Goal: Register for event/course

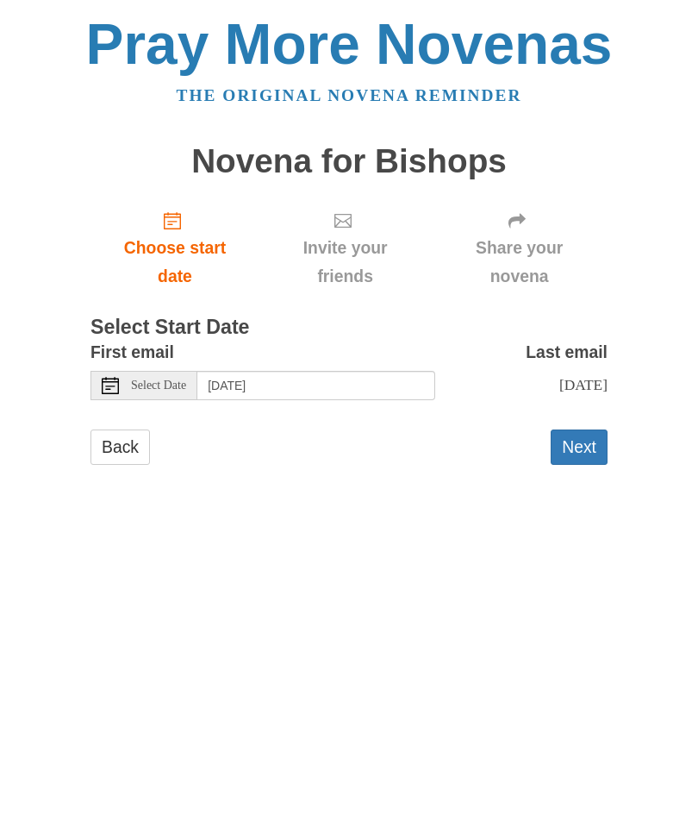
click at [579, 443] on button "Next" at bounding box center [579, 446] width 57 height 35
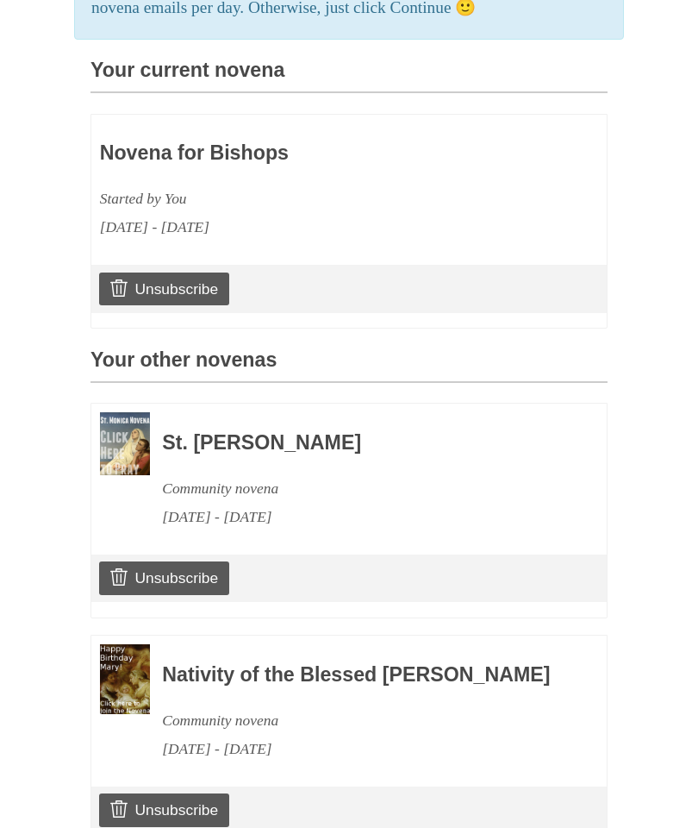
scroll to position [484, 0]
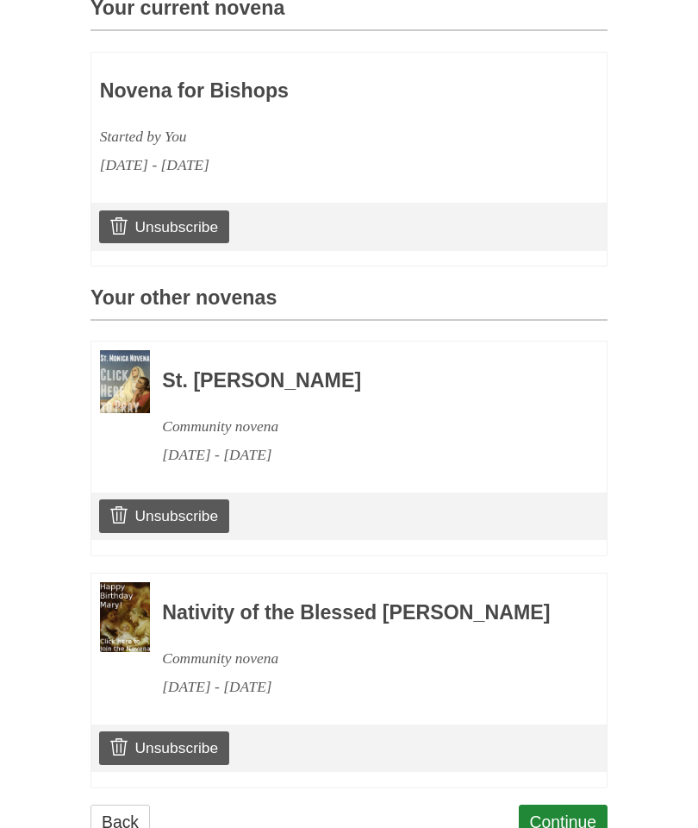
click at [201, 760] on link "Unsubscribe" at bounding box center [164, 747] width 130 height 33
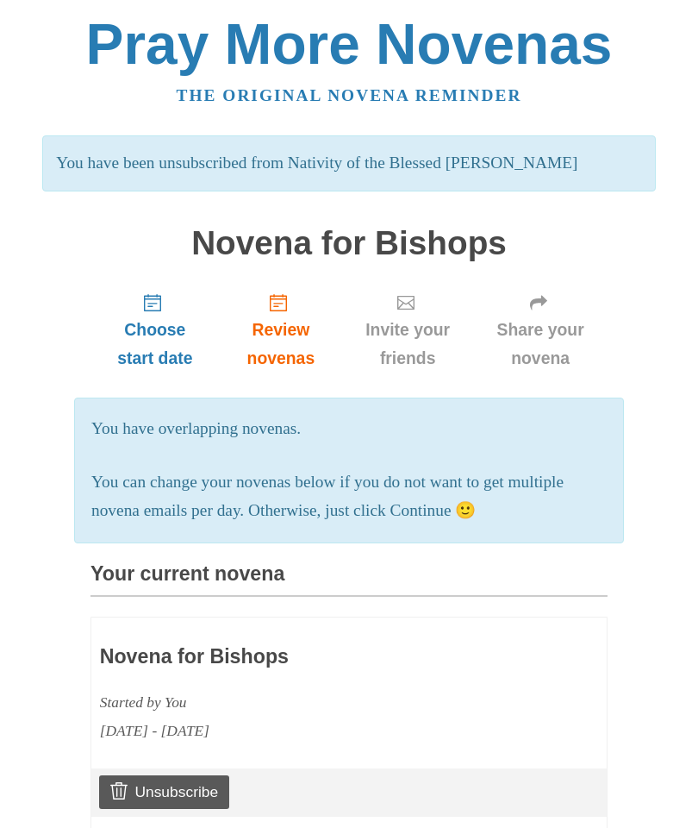
click at [199, 779] on link "Unsubscribe" at bounding box center [164, 791] width 130 height 33
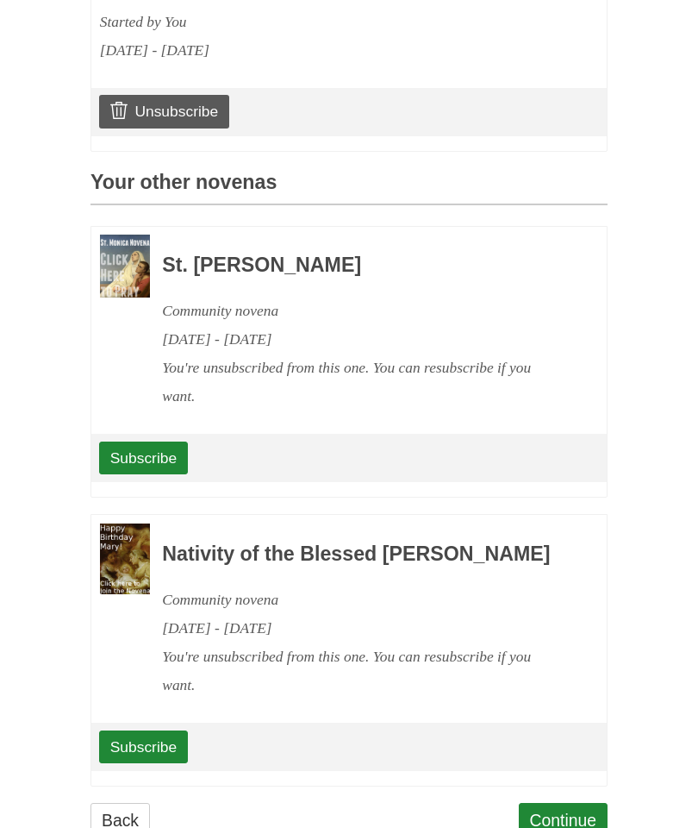
scroll to position [675, 0]
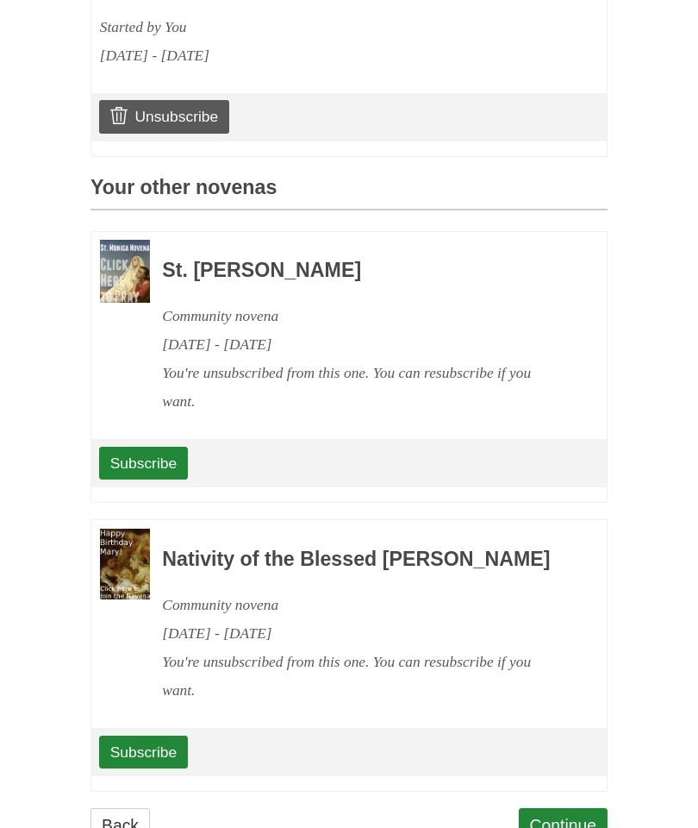
click at [570, 827] on link "Continue" at bounding box center [564, 825] width 90 height 35
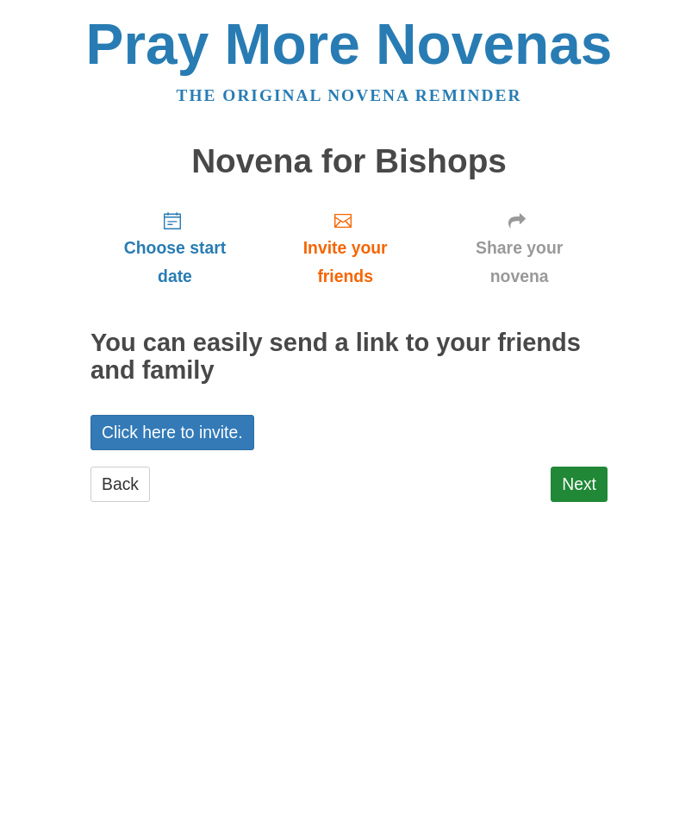
click at [589, 477] on link "Next" at bounding box center [579, 483] width 57 height 35
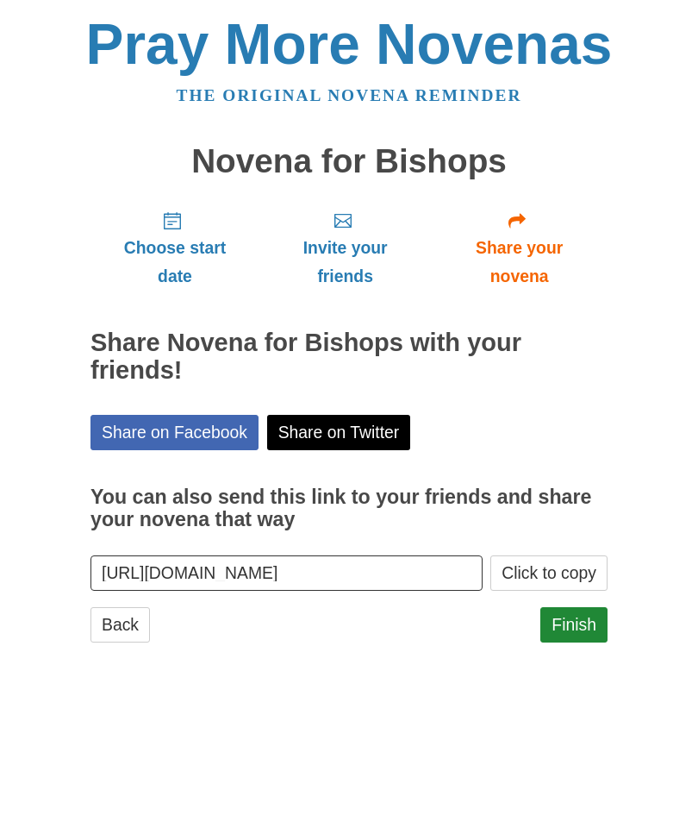
click at [572, 623] on link "Finish" at bounding box center [574, 624] width 67 height 35
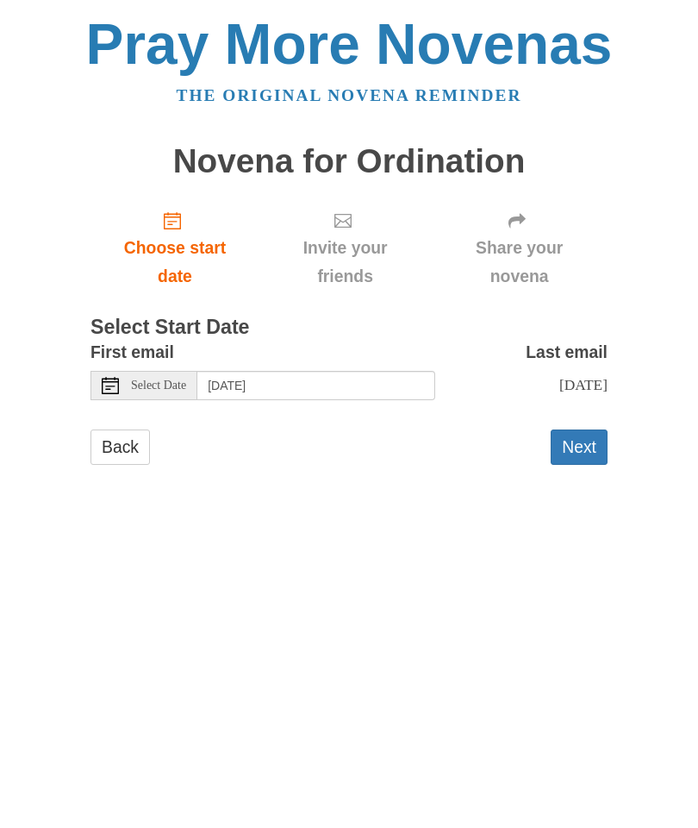
click at [584, 442] on button "Next" at bounding box center [579, 446] width 57 height 35
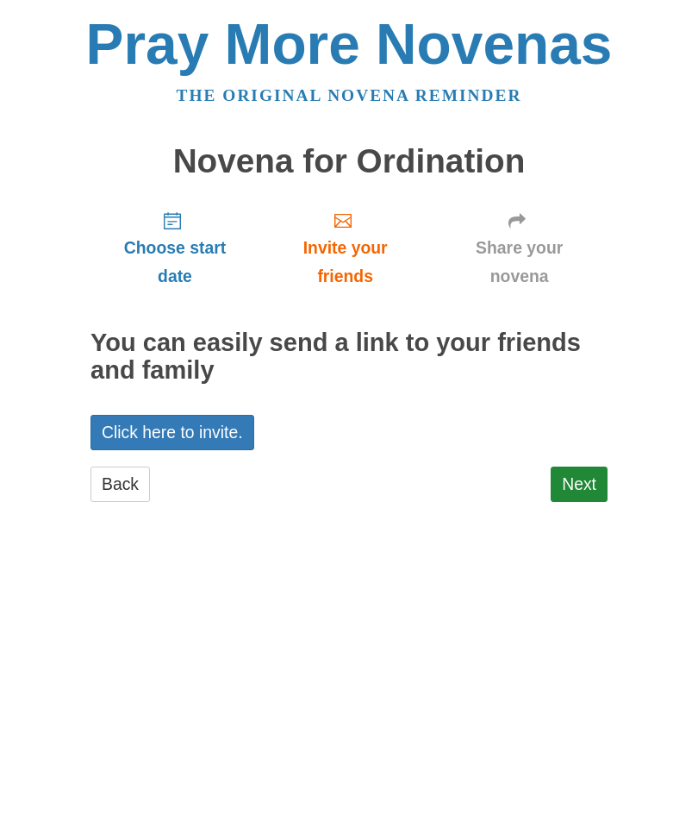
click at [576, 477] on link "Next" at bounding box center [579, 483] width 57 height 35
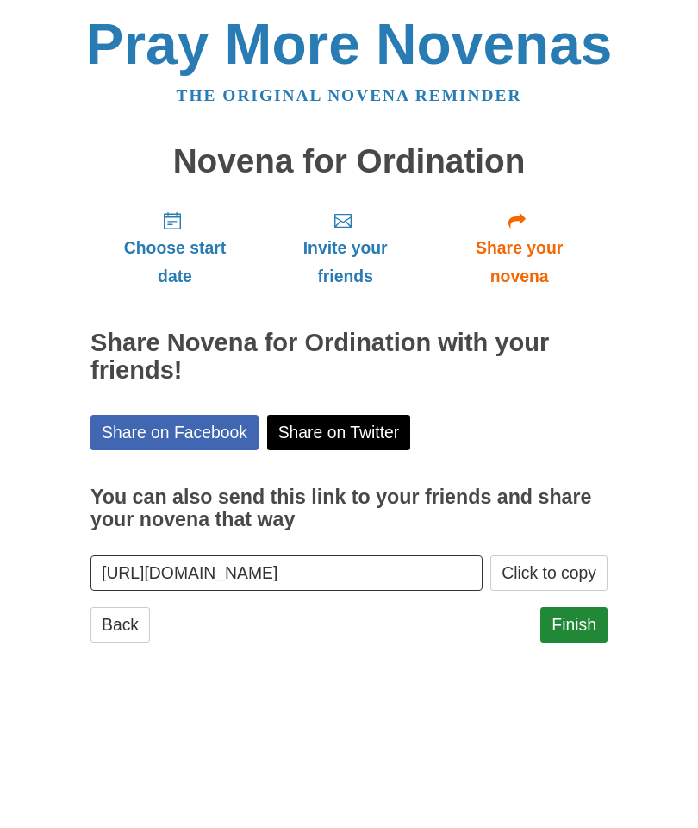
click at [564, 569] on button "Click to copy" at bounding box center [549, 572] width 117 height 35
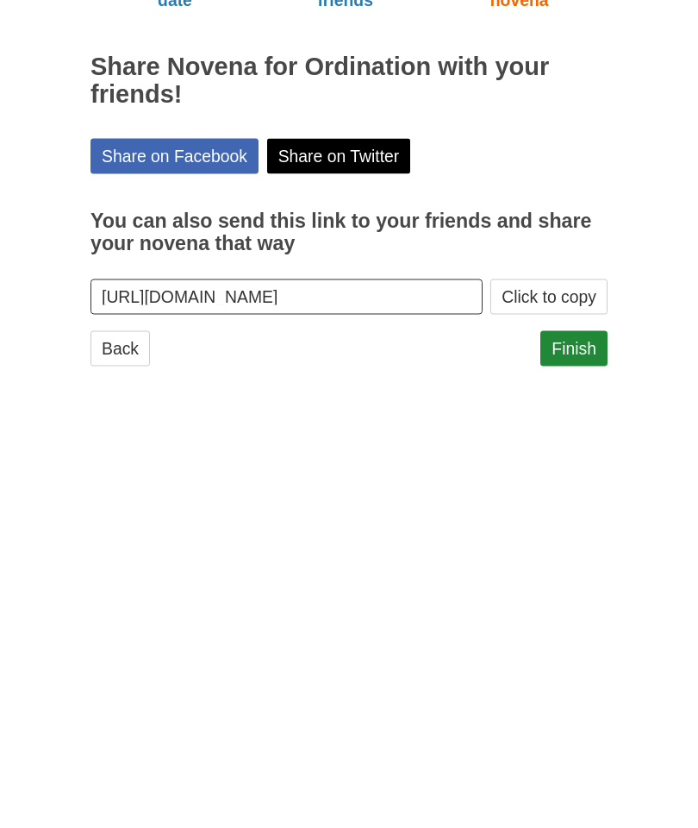
click at [585, 607] on link "Finish" at bounding box center [574, 624] width 67 height 35
